Goal: Check status: Check status

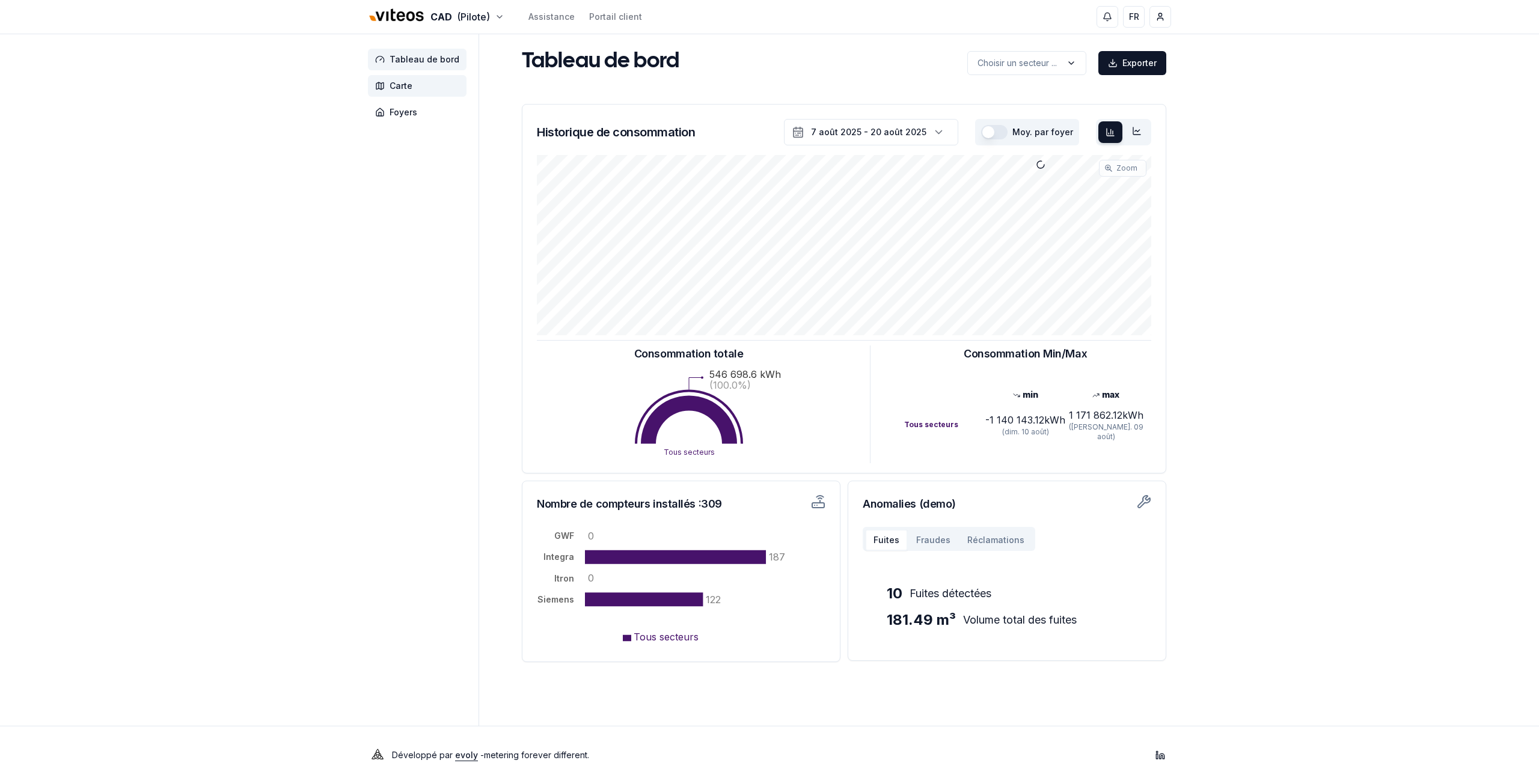
click at [402, 82] on span "Carte" at bounding box center [401, 86] width 23 height 12
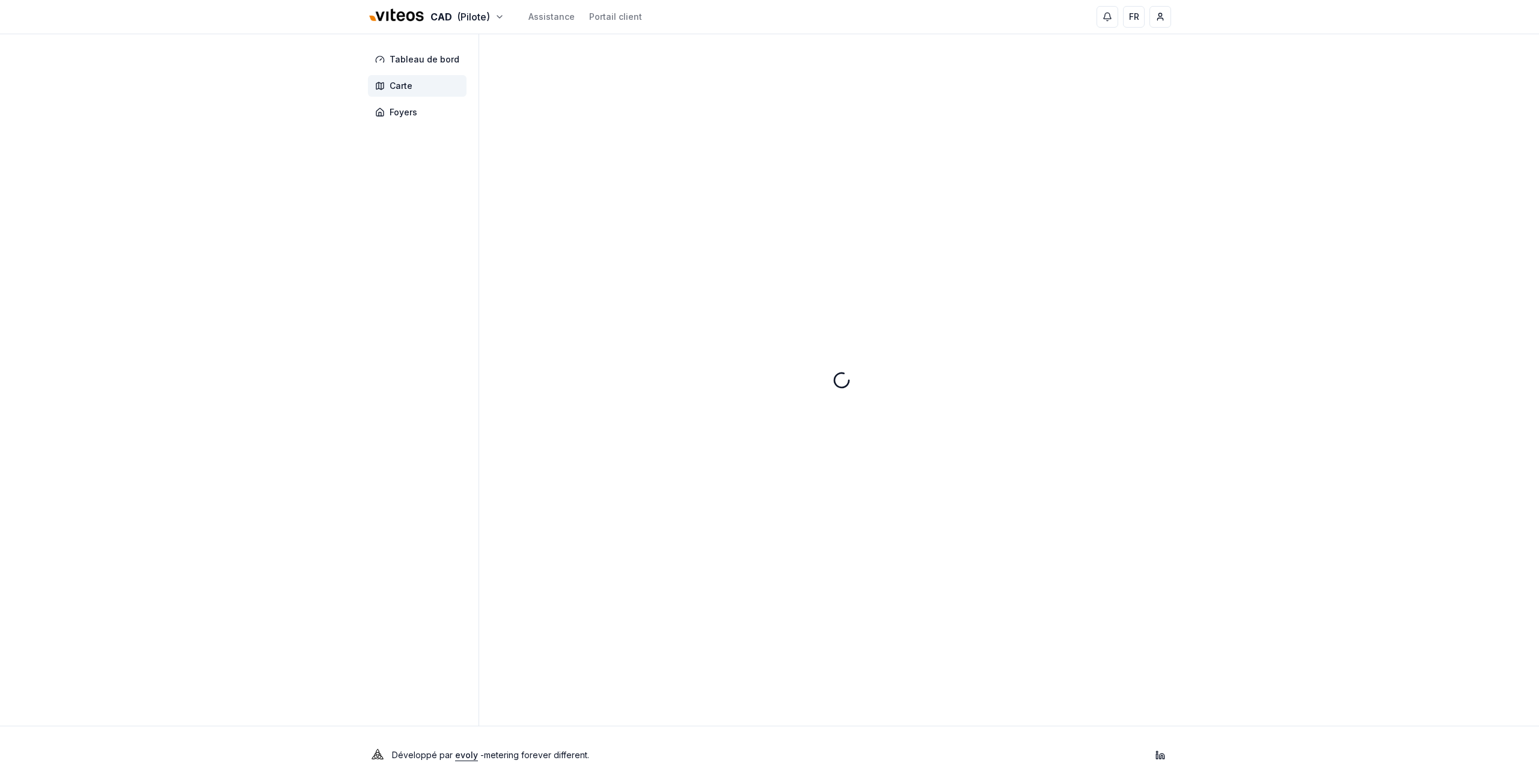
click at [411, 101] on nav "Tableau de bord Carte Foyers" at bounding box center [419, 86] width 103 height 74
click at [407, 113] on span "Foyers" at bounding box center [403, 112] width 28 height 12
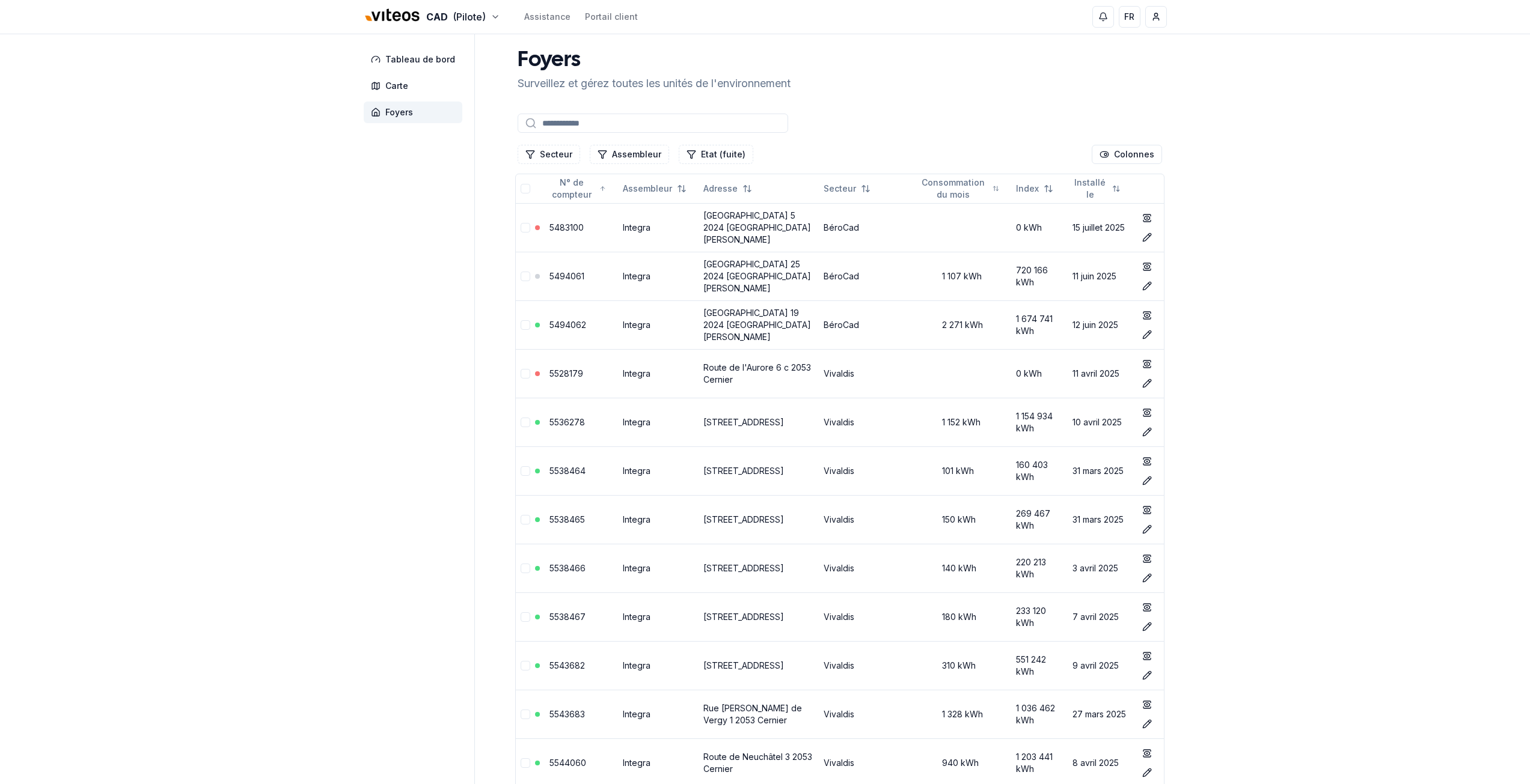
click at [569, 129] on input at bounding box center [653, 123] width 271 height 19
click at [538, 152] on button "Secteur" at bounding box center [549, 154] width 62 height 19
click at [549, 228] on span "Cadbar" at bounding box center [555, 225] width 30 height 12
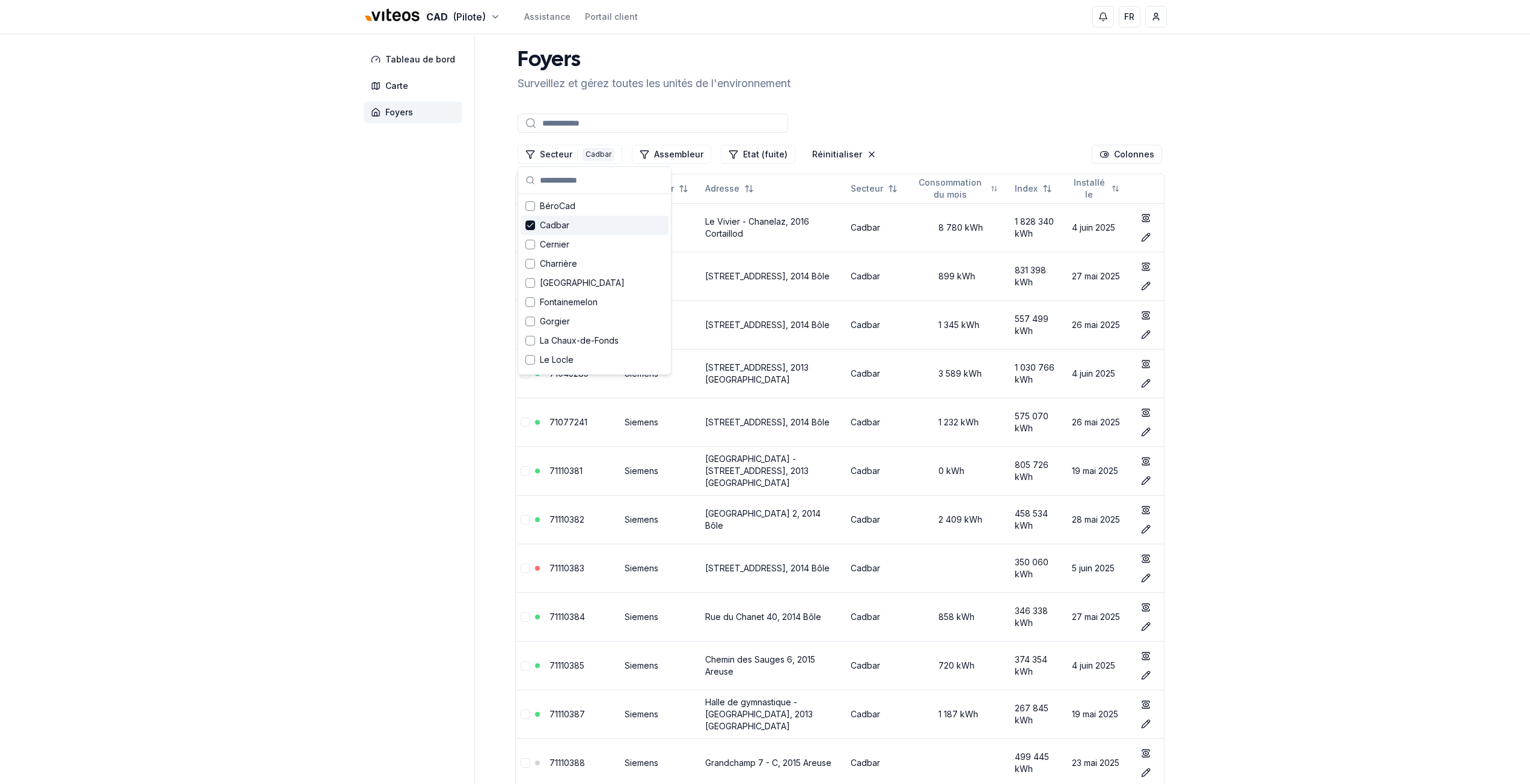
click at [420, 95] on span "Carte" at bounding box center [412, 86] width 99 height 22
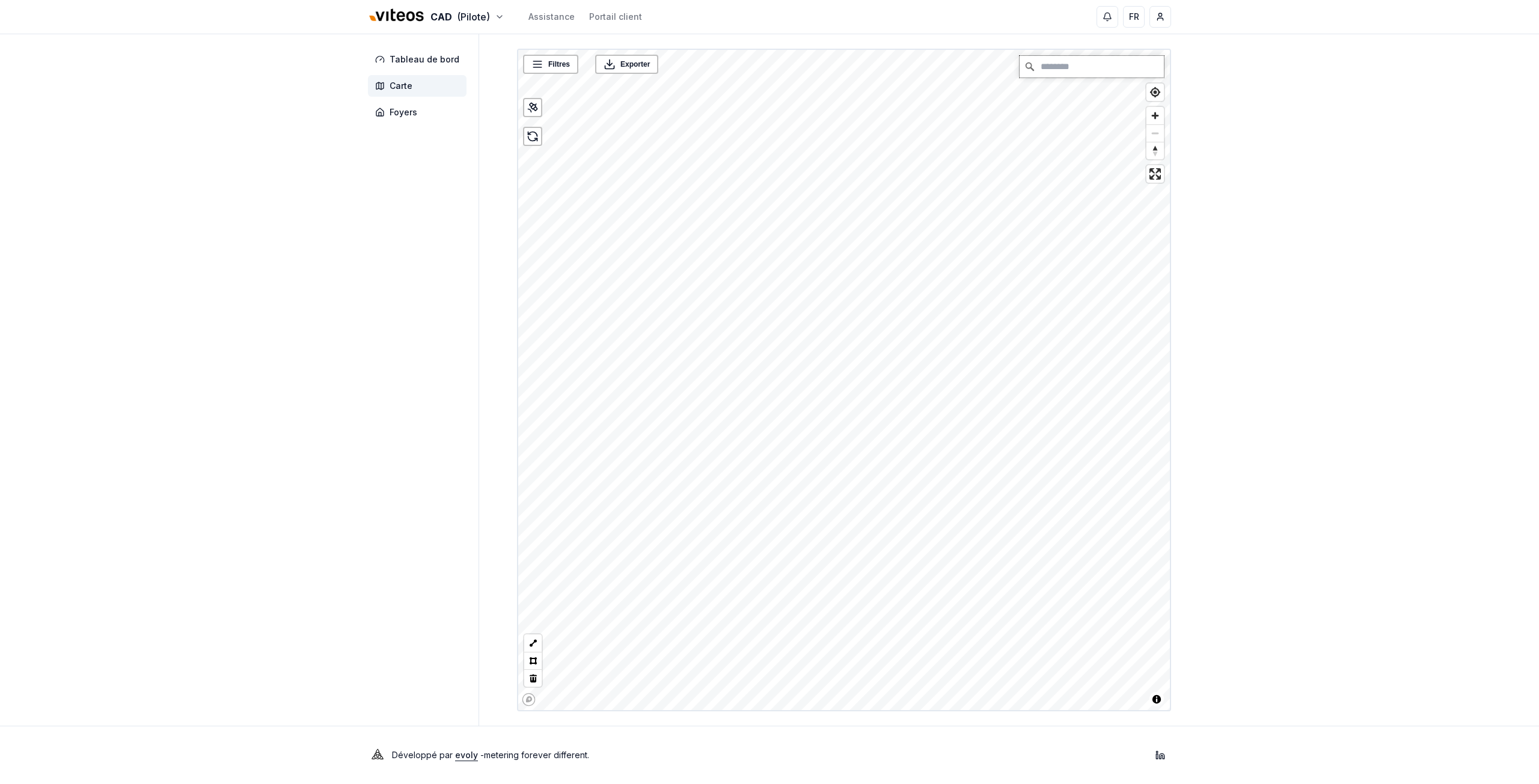
click at [1076, 70] on input "Chercher" at bounding box center [1092, 67] width 145 height 22
type input "**********"
click at [853, 353] on link "Plus de détails" at bounding box center [851, 357] width 50 height 12
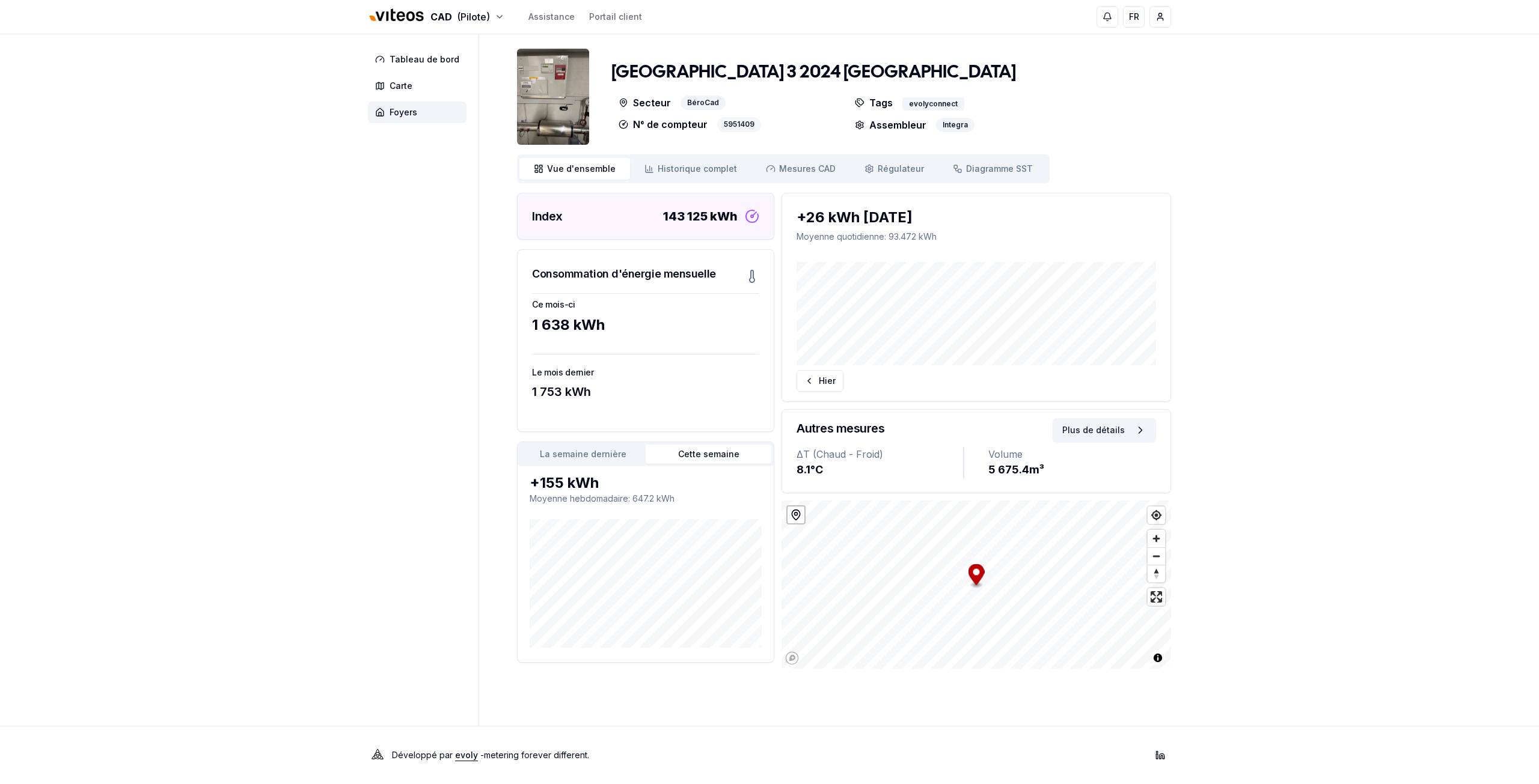
click at [745, 118] on div "5951409" at bounding box center [739, 124] width 44 height 15
copy div "5951409"
click at [116, 351] on div "CAD (Pilote) Assistance Portail client FR Jeremy Barfuss Tableau de bord Carte …" at bounding box center [770, 392] width 1539 height 784
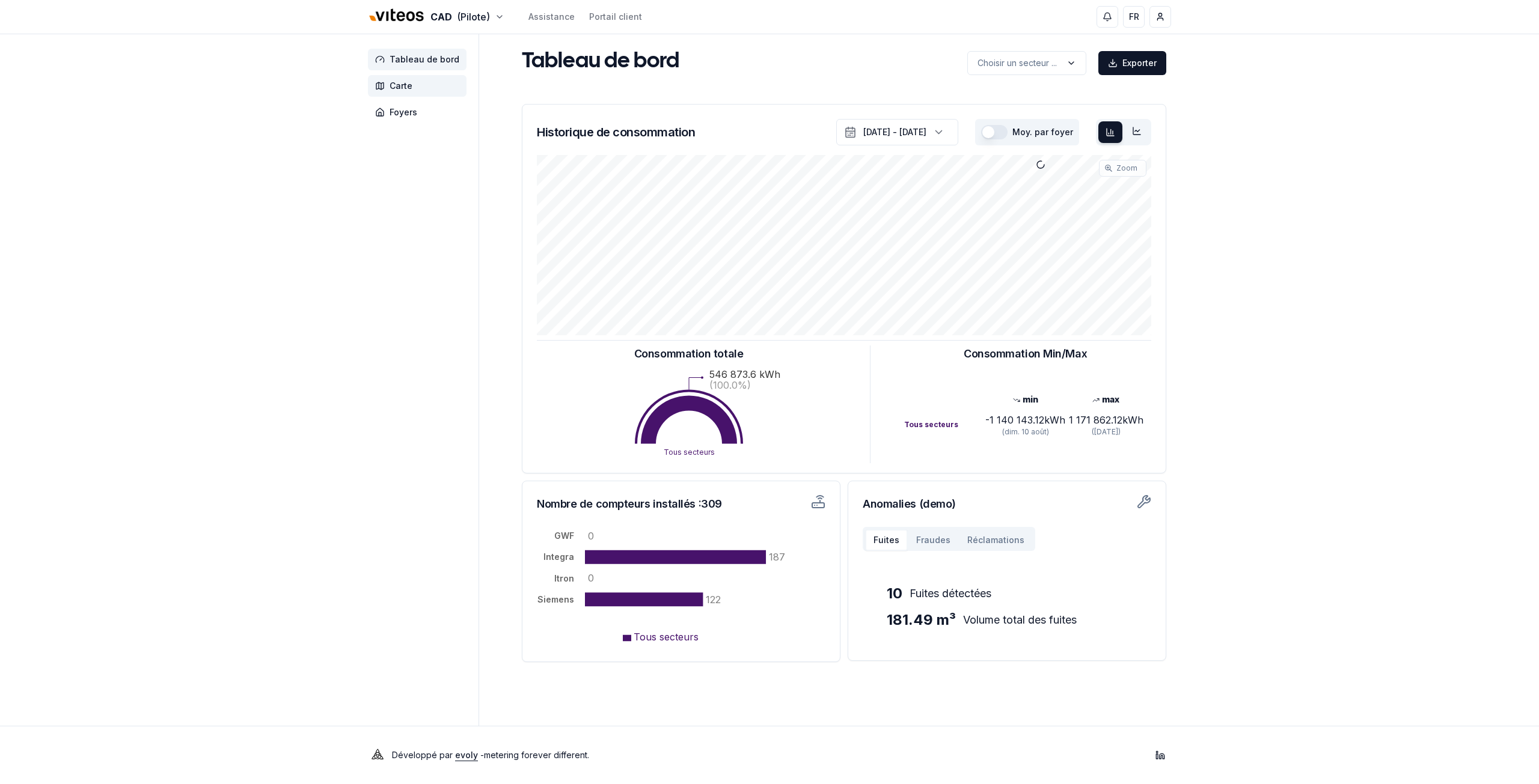
click at [397, 84] on span "Carte" at bounding box center [401, 86] width 23 height 12
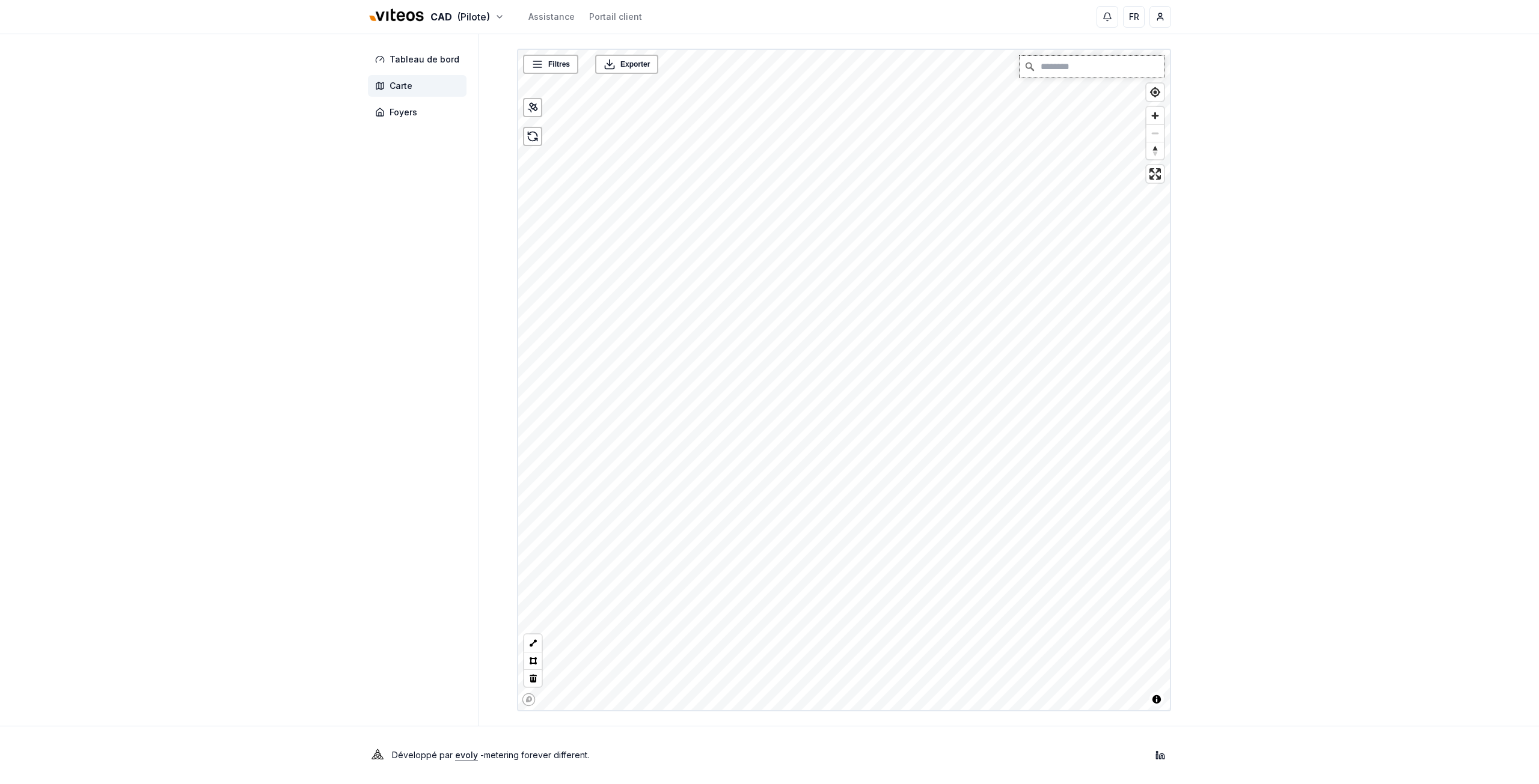
click at [1056, 69] on input "Chercher" at bounding box center [1092, 67] width 145 height 22
paste input "*******"
type input "**********"
click at [846, 358] on link "Plus de détails" at bounding box center [851, 357] width 50 height 12
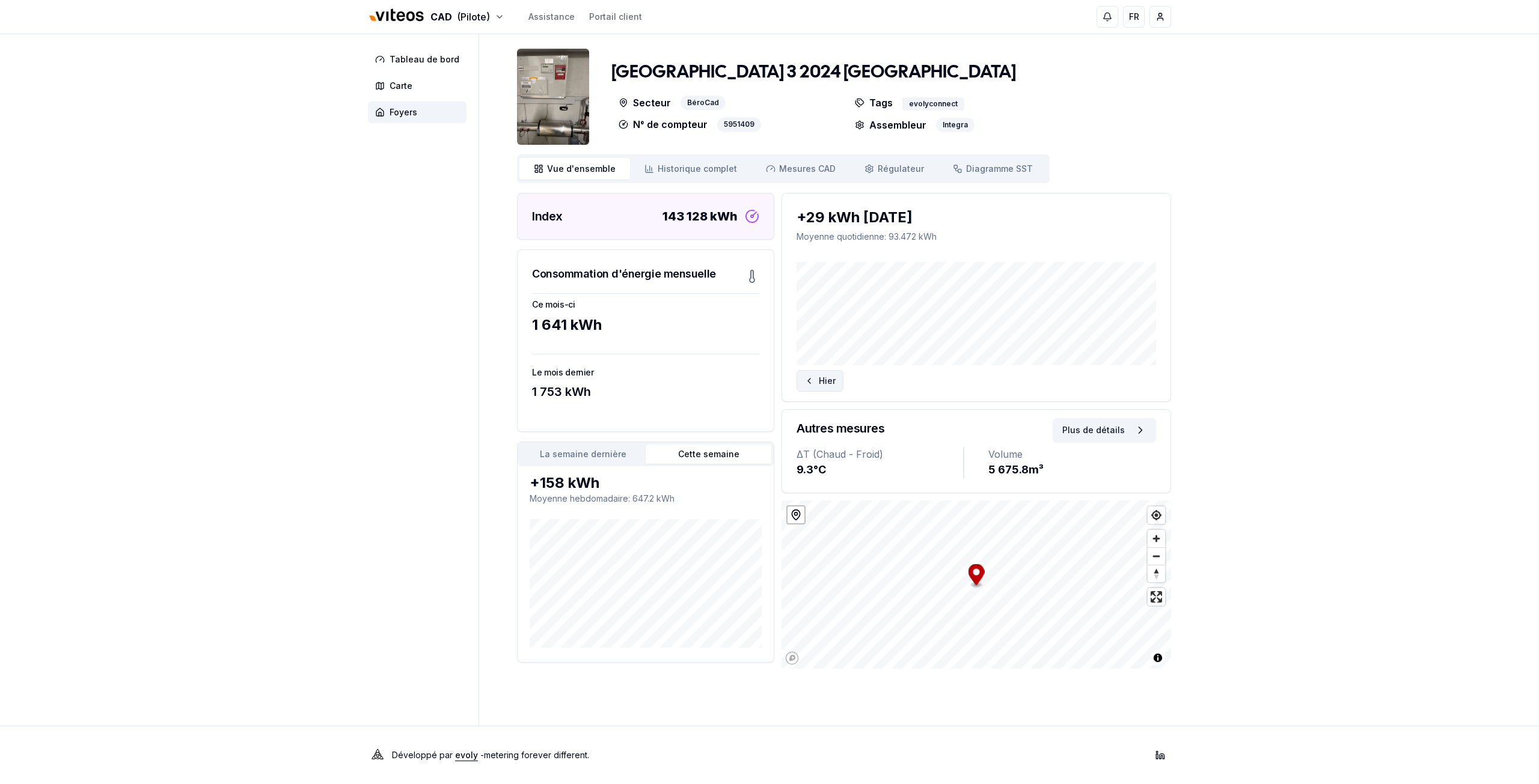
click at [826, 379] on button "Hier" at bounding box center [820, 381] width 47 height 22
click at [672, 169] on span "Historique complet" at bounding box center [697, 169] width 79 height 12
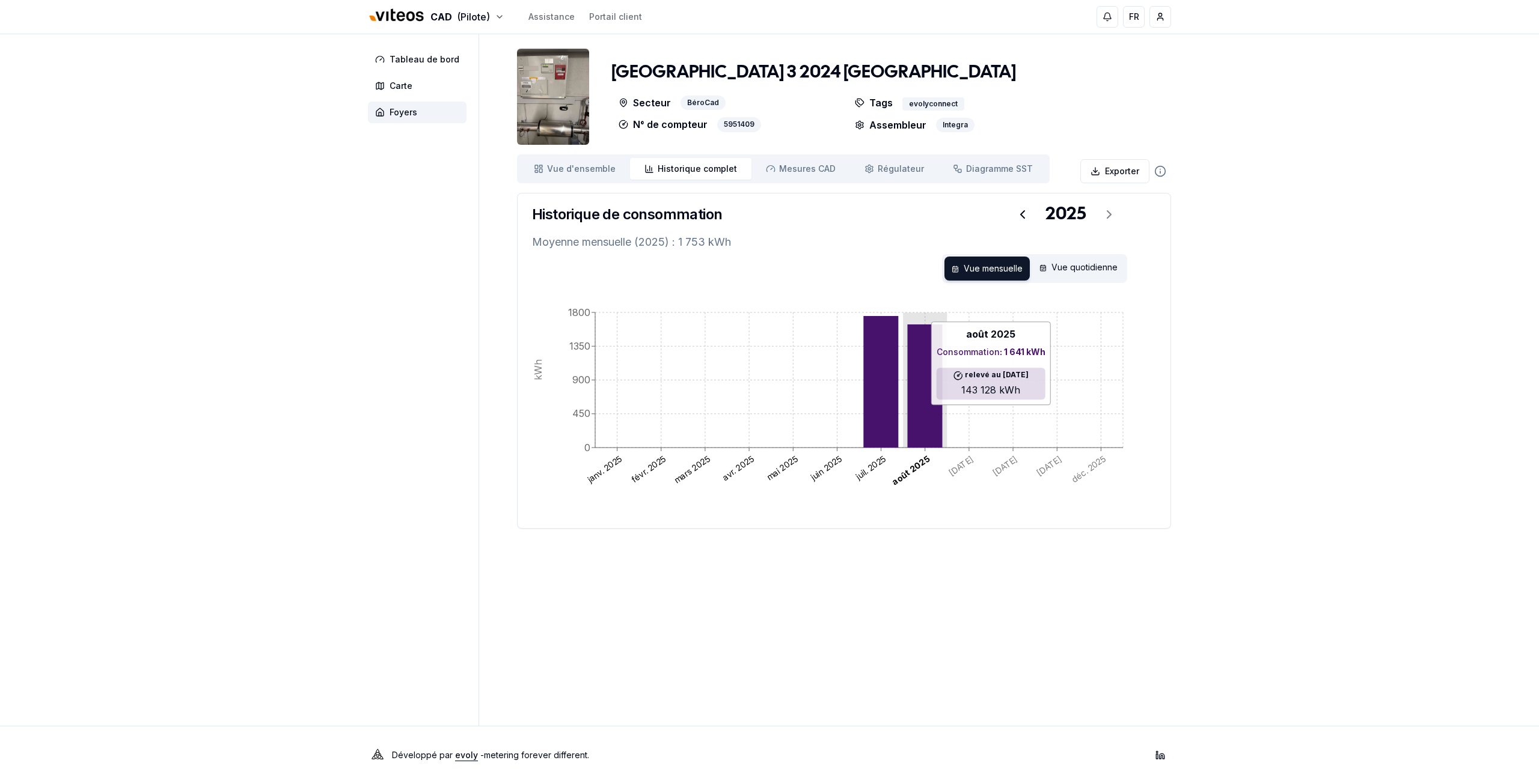
click at [930, 411] on icon at bounding box center [924, 386] width 35 height 123
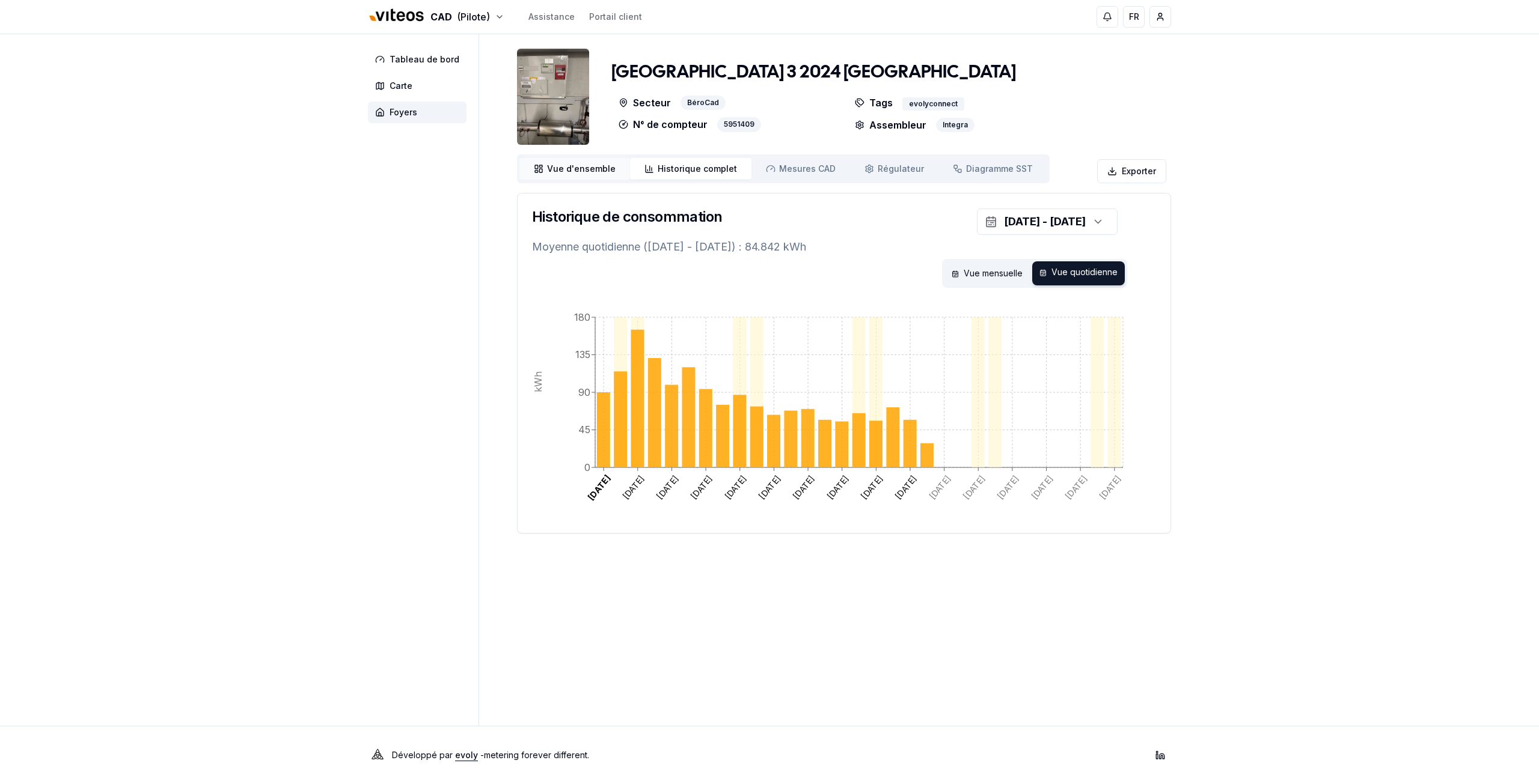
click at [554, 167] on span "Vue d'ensemble" at bounding box center [581, 169] width 69 height 12
